Goal: Use online tool/utility: Utilize a website feature to perform a specific function

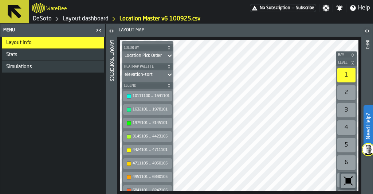
click at [170, 104] on div "Bay Level 1 2 3 4 5 6 7 8 M A K I N G W A R E H O U S E S M O R E EF F I C I E …" at bounding box center [239, 115] width 244 height 157
click at [103, 19] on link "Layout dashboard" at bounding box center [86, 19] width 46 height 9
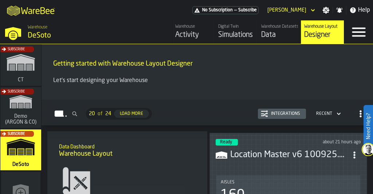
click at [230, 30] on div "Simulations" at bounding box center [236, 35] width 37 height 10
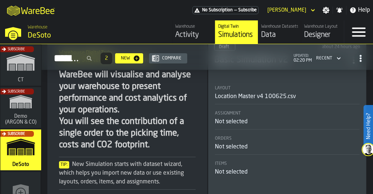
scroll to position [63, 0]
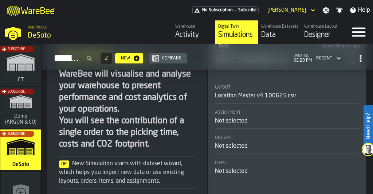
click at [320, 31] on div "Designer" at bounding box center [322, 35] width 37 height 10
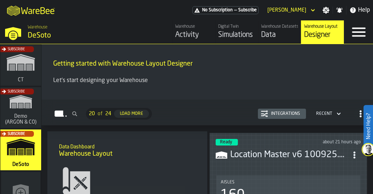
click at [245, 33] on div "Simulations" at bounding box center [236, 35] width 37 height 10
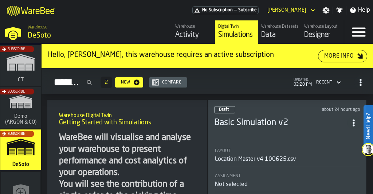
click at [271, 126] on header "Draft about 24 hours ago Basic Simulation v2" at bounding box center [287, 120] width 146 height 29
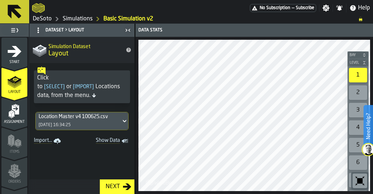
click at [0, 0] on icon "Show Data" at bounding box center [0, 0] width 0 height 0
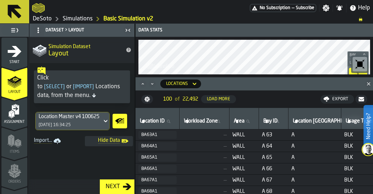
click at [101, 120] on div "Location Master v4 100625.csv [DATE] 16:34:25" at bounding box center [69, 120] width 66 height 17
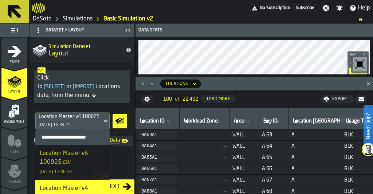
click at [88, 152] on div "Location Master v6 100925.csv" at bounding box center [73, 157] width 66 height 17
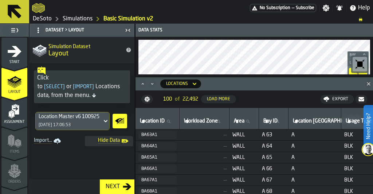
click at [113, 182] on div "Next" at bounding box center [113, 186] width 20 height 9
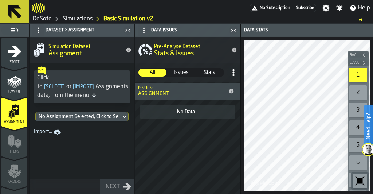
click at [123, 117] on icon at bounding box center [124, 116] width 7 height 9
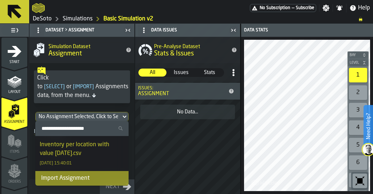
click at [106, 147] on div "Inventory per location with value [DATE].csv" at bounding box center [82, 148] width 84 height 17
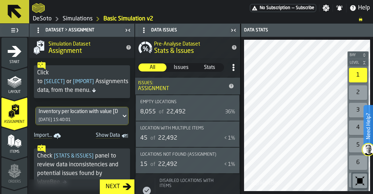
click at [119, 185] on div "Next" at bounding box center [113, 186] width 20 height 9
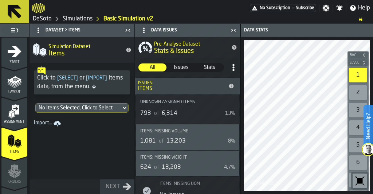
click at [107, 108] on div "No Items Selected, Click to Select" at bounding box center [78, 108] width 79 height 6
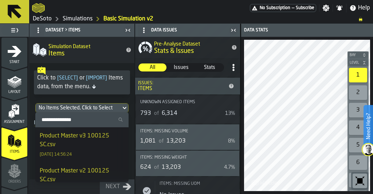
click at [103, 135] on div "Product Master v3 100125 SC.csv" at bounding box center [82, 139] width 84 height 17
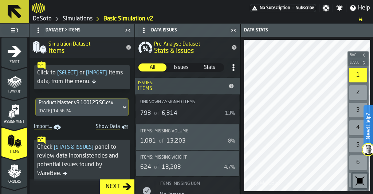
click at [115, 185] on div "Next" at bounding box center [113, 186] width 20 height 9
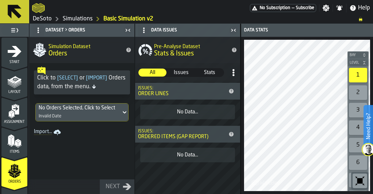
click at [108, 111] on div "No Orders Selected, Click to Select Invalid Date" at bounding box center [78, 111] width 85 height 17
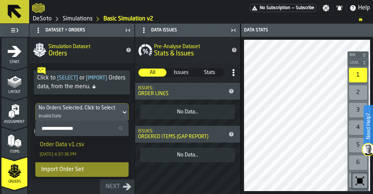
click at [100, 146] on div "Order Data v1.csv [DATE] 4:37:36 PM" at bounding box center [82, 148] width 84 height 17
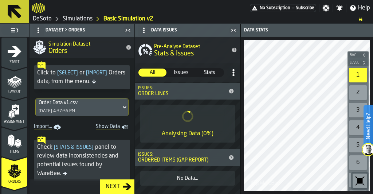
click at [126, 186] on icon "button-Next" at bounding box center [127, 186] width 8 height 7
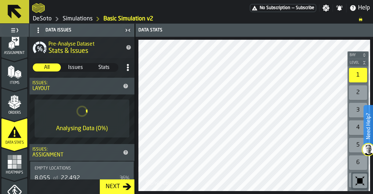
scroll to position [69, 0]
click at [112, 186] on div "Next" at bounding box center [113, 186] width 20 height 9
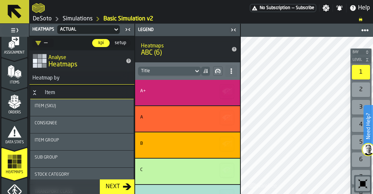
click at [110, 182] on div "Next" at bounding box center [113, 186] width 20 height 9
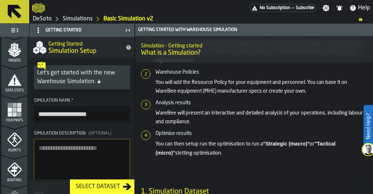
scroll to position [81, 0]
click at [100, 183] on div "Select Dataset" at bounding box center [98, 186] width 50 height 9
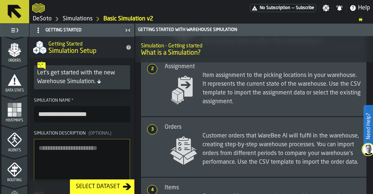
scroll to position [312, 0]
click at [18, 114] on rect "menu Heatmaps" at bounding box center [19, 114] width 4 height 4
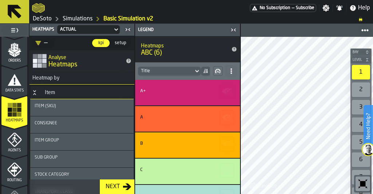
click at [14, 146] on icon "menu Agents" at bounding box center [14, 139] width 15 height 15
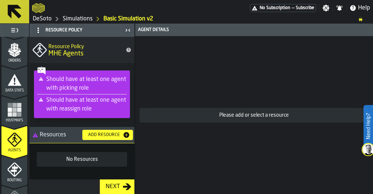
click at [114, 134] on div "Add Resource" at bounding box center [104, 134] width 38 height 5
